Goal: Information Seeking & Learning: Learn about a topic

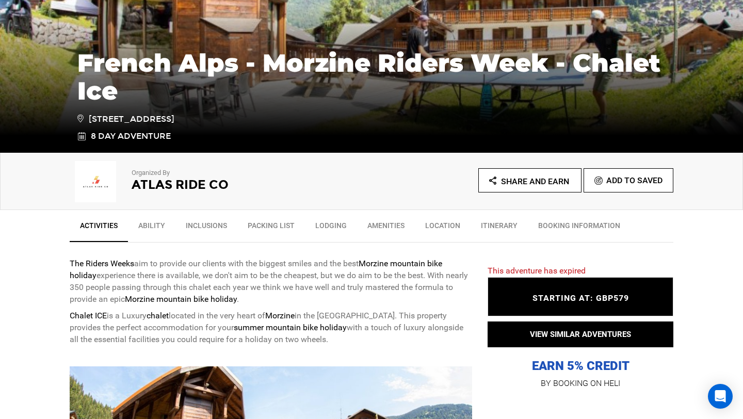
scroll to position [196, 0]
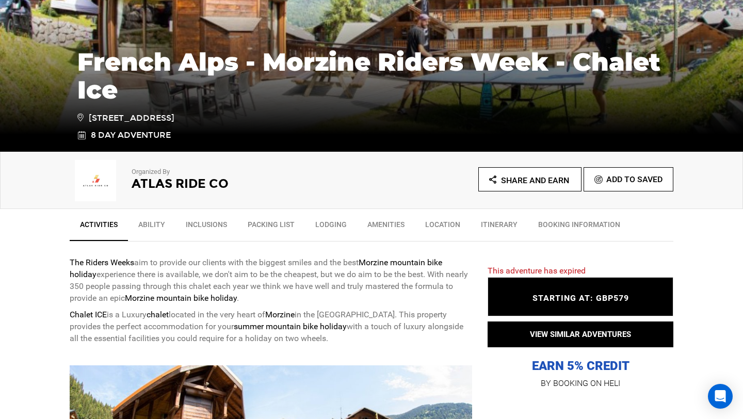
click at [167, 230] on link "Ability" at bounding box center [151, 227] width 47 height 26
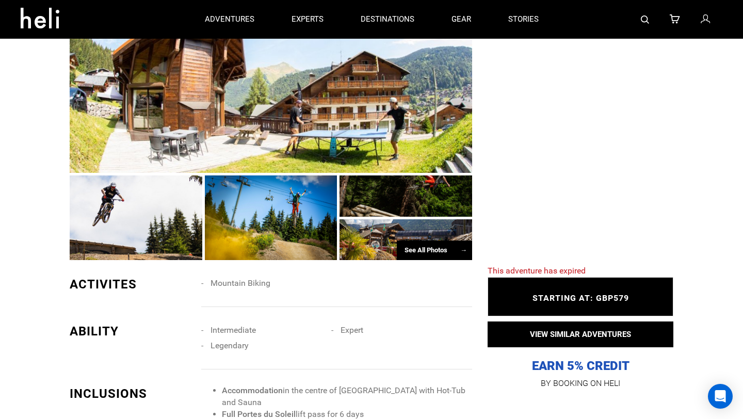
scroll to position [281, 0]
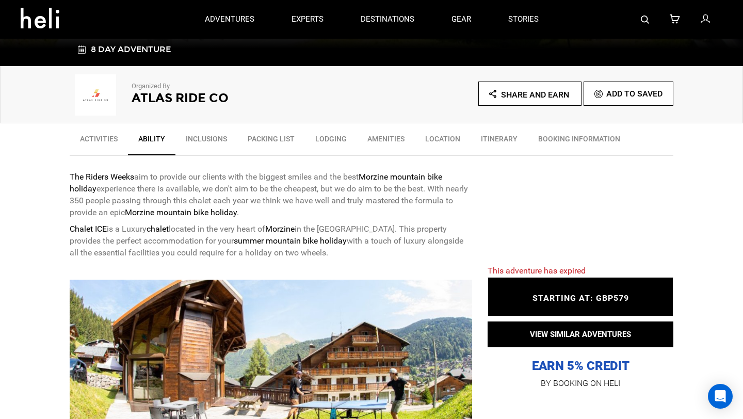
click at [538, 128] on link "BOOKING INFORMATION" at bounding box center [579, 141] width 103 height 26
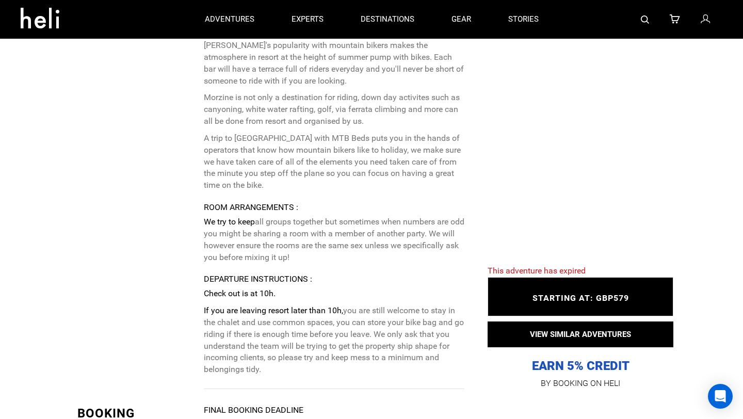
scroll to position [2404, 0]
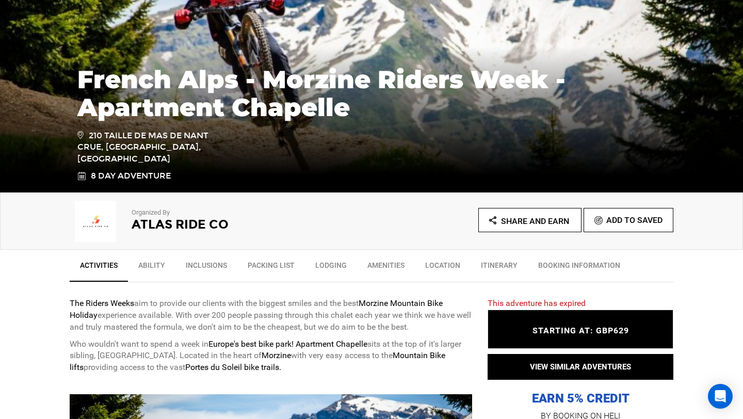
scroll to position [162, 0]
